Goal: Information Seeking & Learning: Learn about a topic

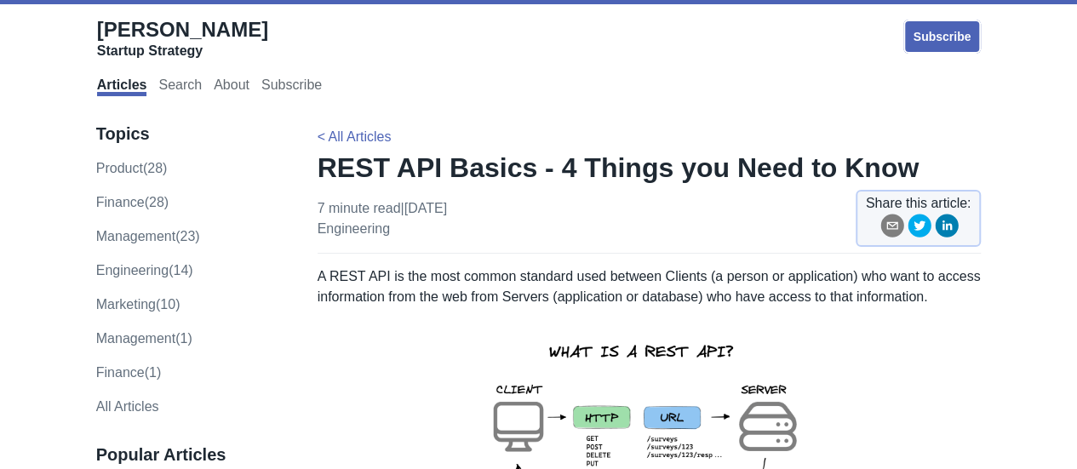
click at [642, 290] on p "A REST API is the most common standard used between Clients (a person or applic…" at bounding box center [650, 286] width 664 height 41
click at [491, 370] on img at bounding box center [648, 453] width 373 height 264
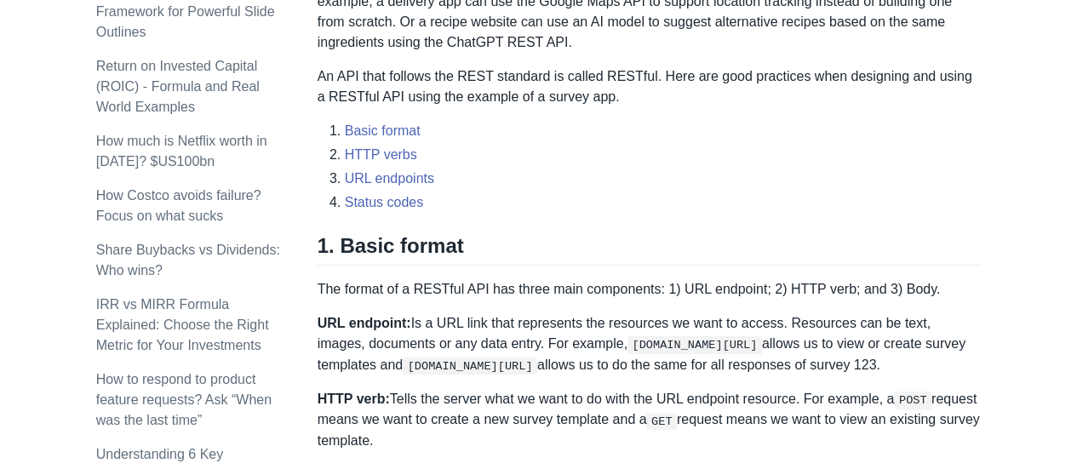
scroll to position [681, 0]
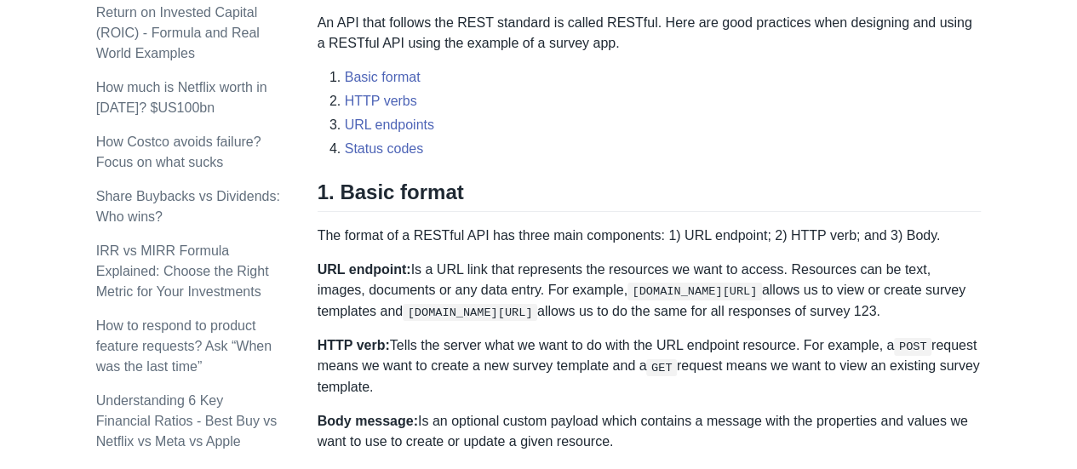
click at [584, 418] on p "Body message: Is an optional custom payload which contains a message with the p…" at bounding box center [650, 431] width 664 height 41
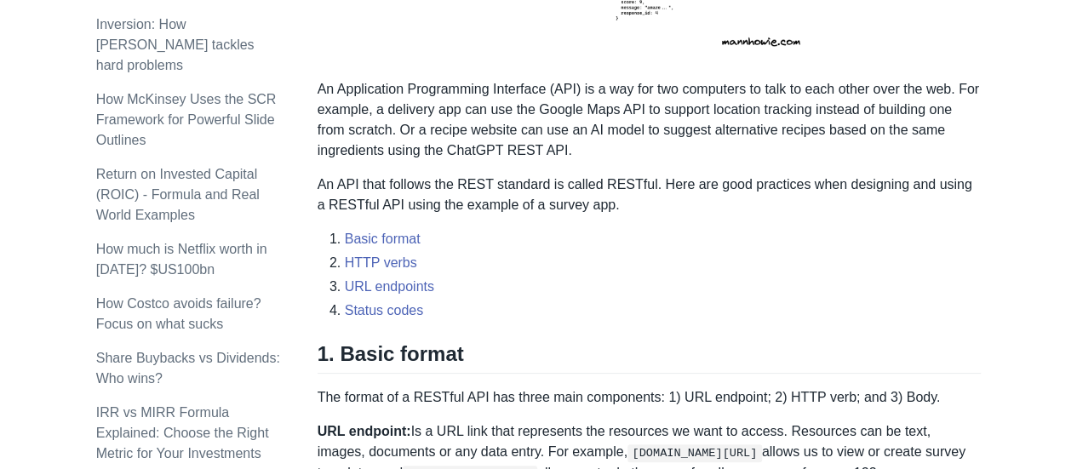
scroll to position [271, 0]
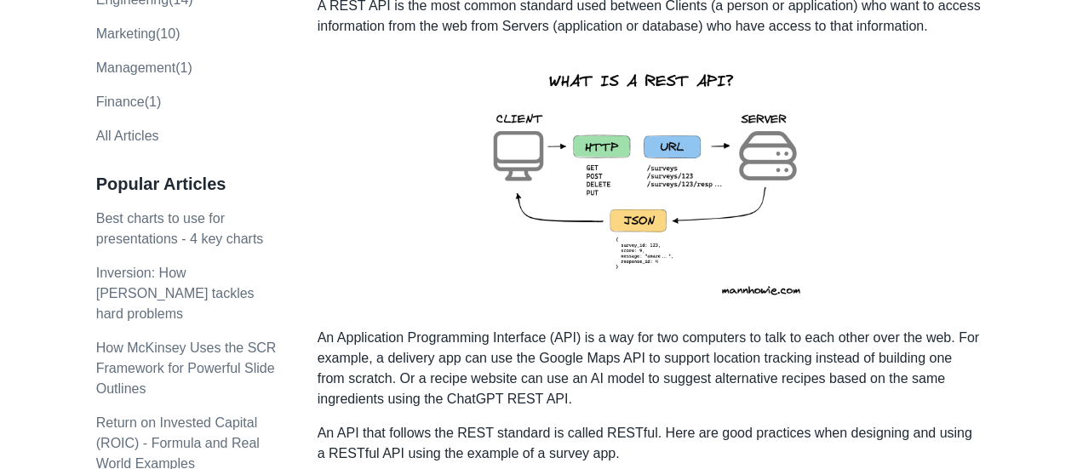
click at [506, 94] on img at bounding box center [648, 182] width 373 height 264
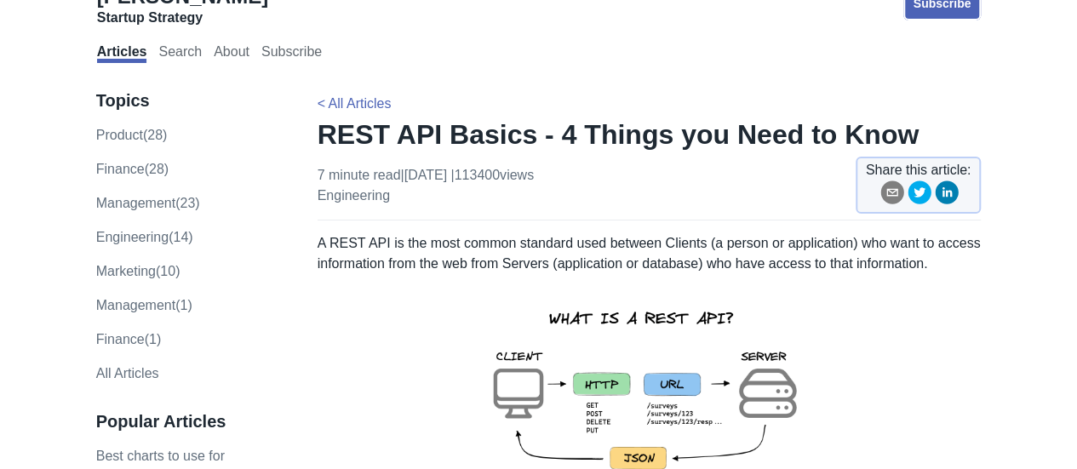
scroll to position [0, 0]
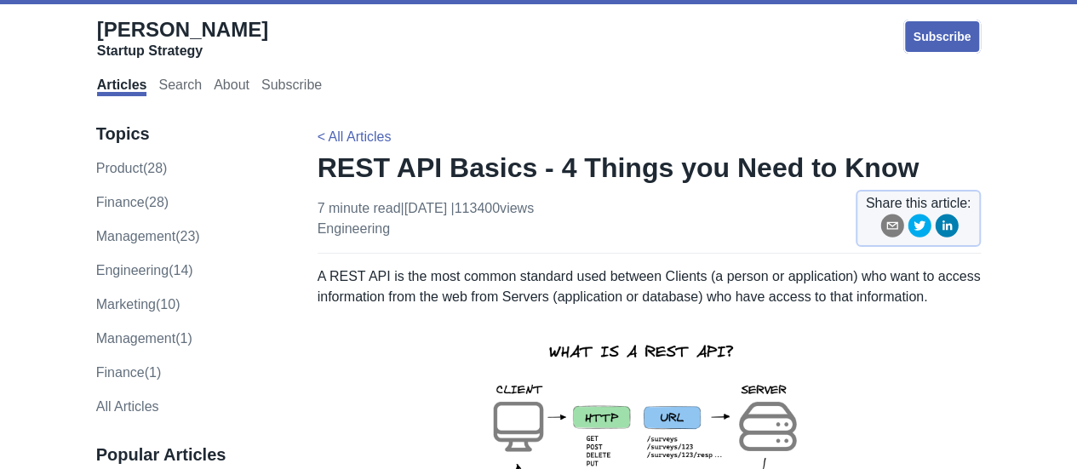
click at [615, 380] on img at bounding box center [648, 453] width 373 height 264
click at [594, 373] on img at bounding box center [648, 453] width 373 height 264
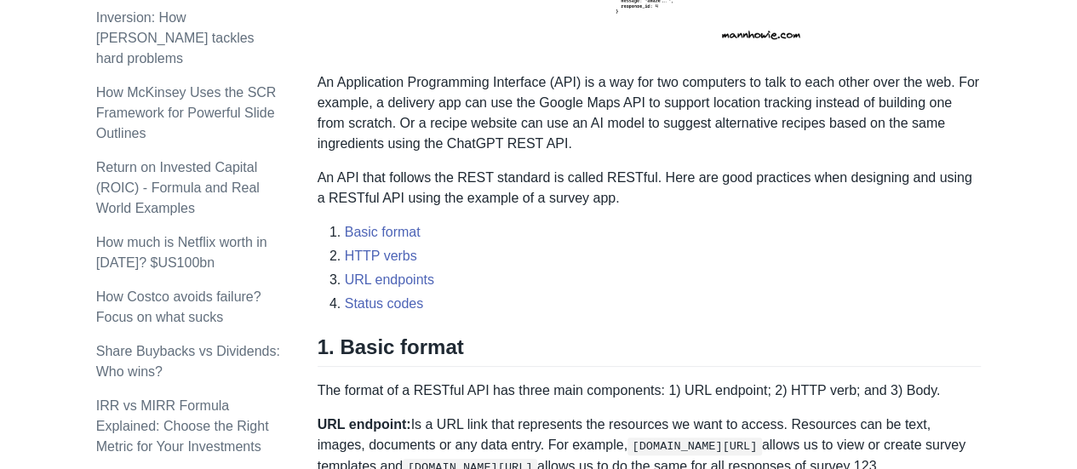
scroll to position [545, 0]
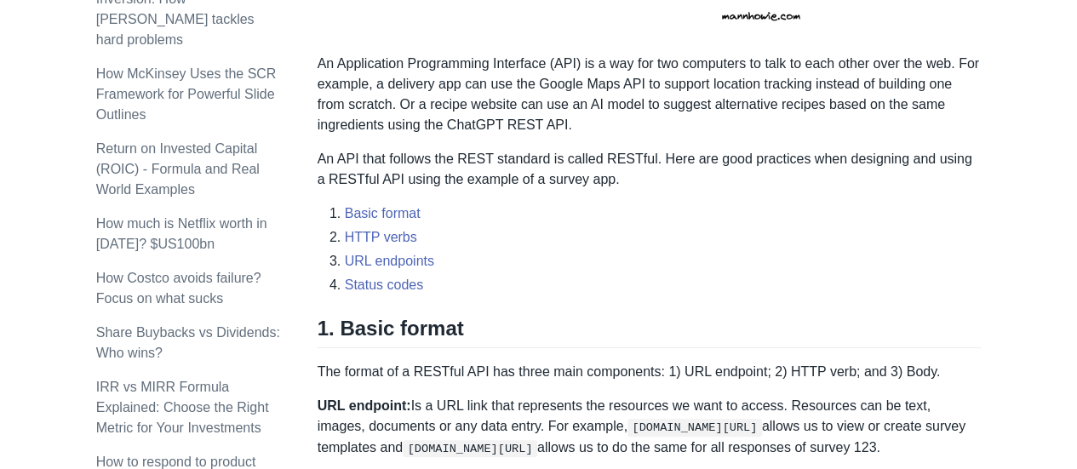
click at [641, 245] on li "HTTP verbs" at bounding box center [663, 237] width 637 height 20
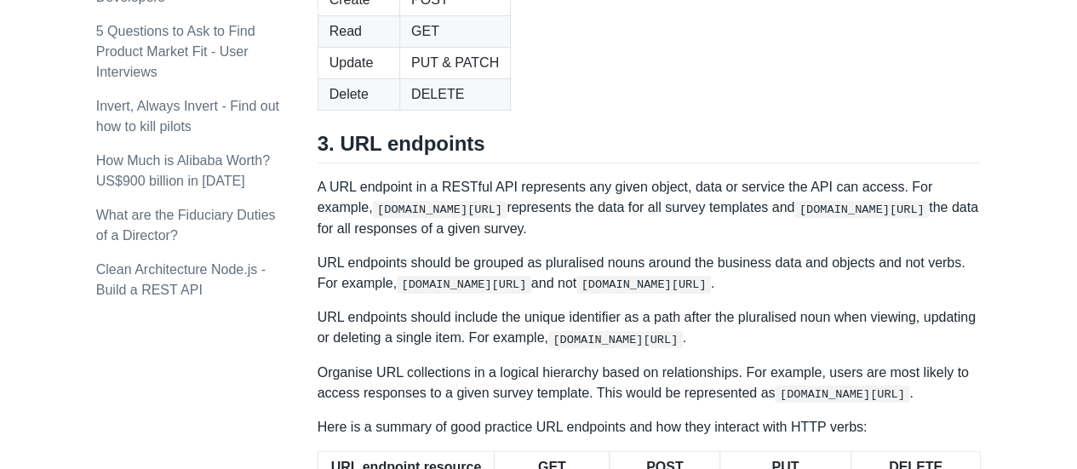
scroll to position [1980, 0]
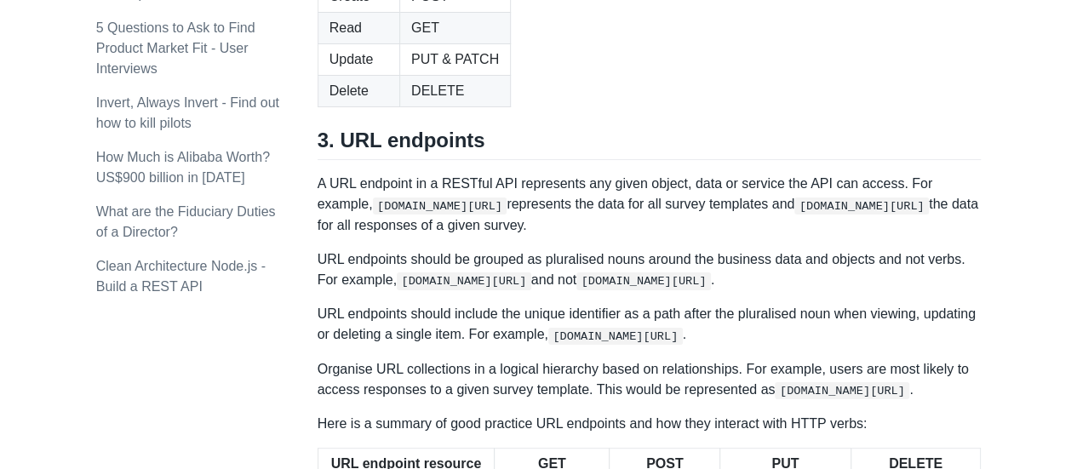
click at [708, 107] on table "Acronym HTTP verb Create POST Read GET Update PUT & PATCH Delete DELETE" at bounding box center [650, 28] width 664 height 158
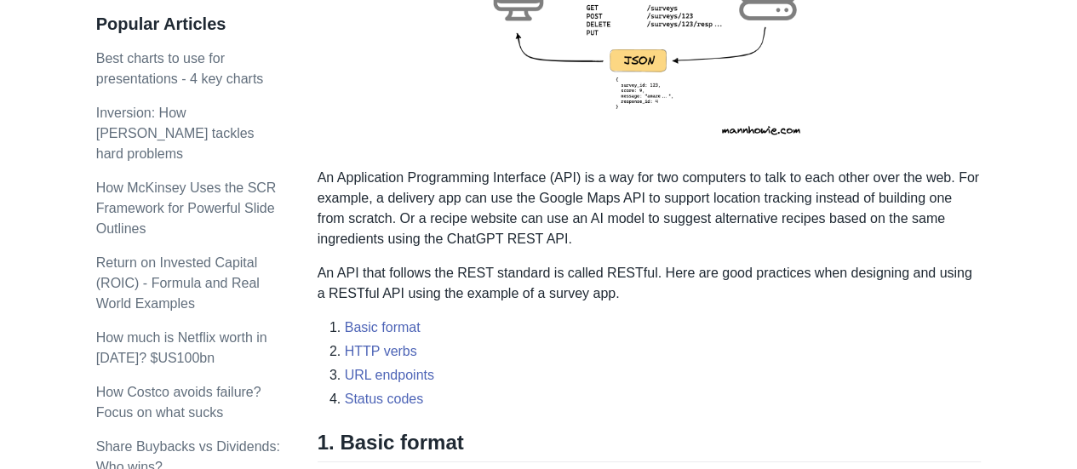
scroll to position [443, 0]
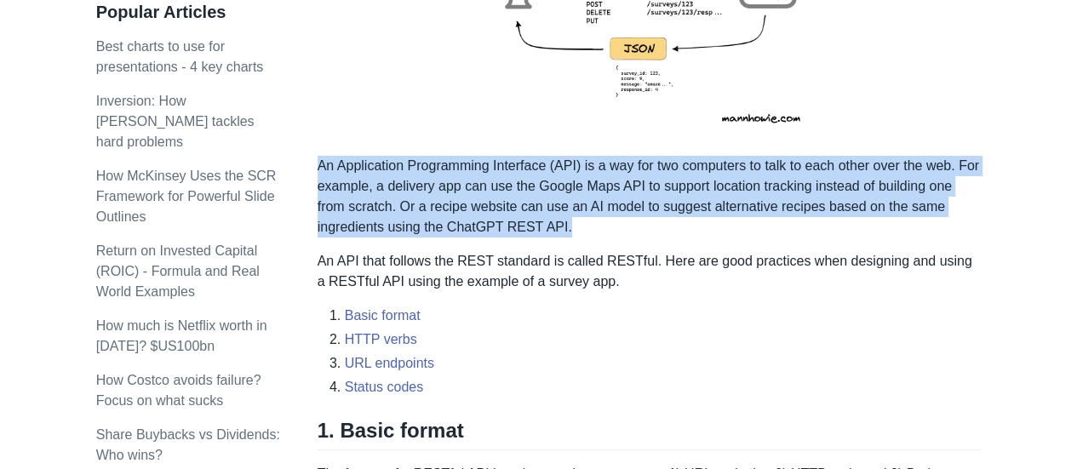
drag, startPoint x: 580, startPoint y: 234, endPoint x: 318, endPoint y: 167, distance: 269.8
click at [318, 167] on p "An Application Programming Interface (API) is a way for two computers to talk t…" at bounding box center [650, 197] width 664 height 82
copy p "An Application Programming Interface (API) is a way for two computers to talk t…"
click at [490, 87] on img at bounding box center [648, 10] width 373 height 264
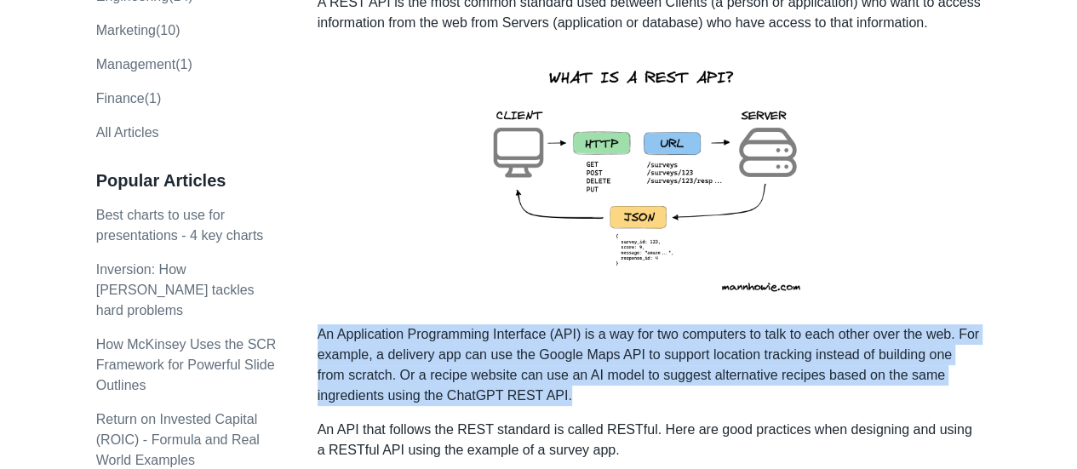
scroll to position [272, 0]
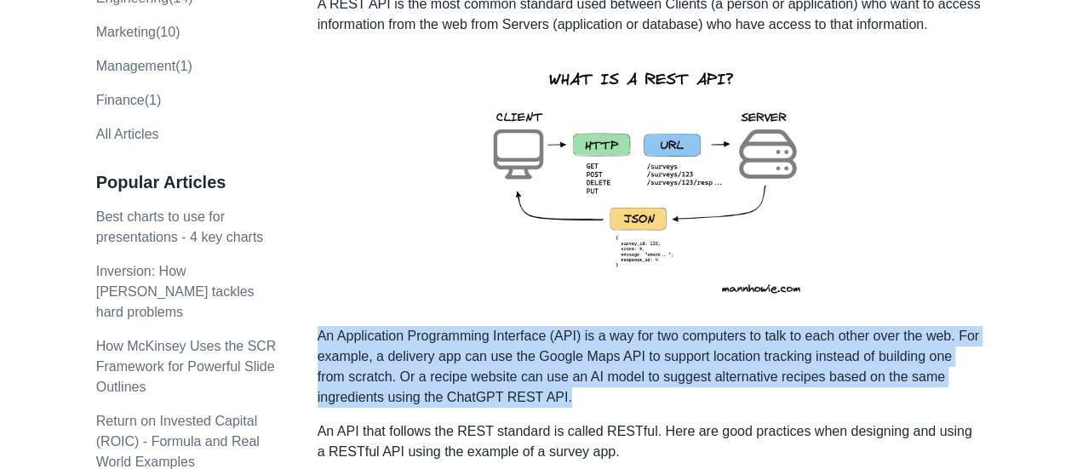
click at [486, 230] on img at bounding box center [648, 181] width 373 height 264
click at [726, 376] on p "An Application Programming Interface (API) is a way for two computers to talk t…" at bounding box center [650, 367] width 664 height 82
